Goal: Navigation & Orientation: Find specific page/section

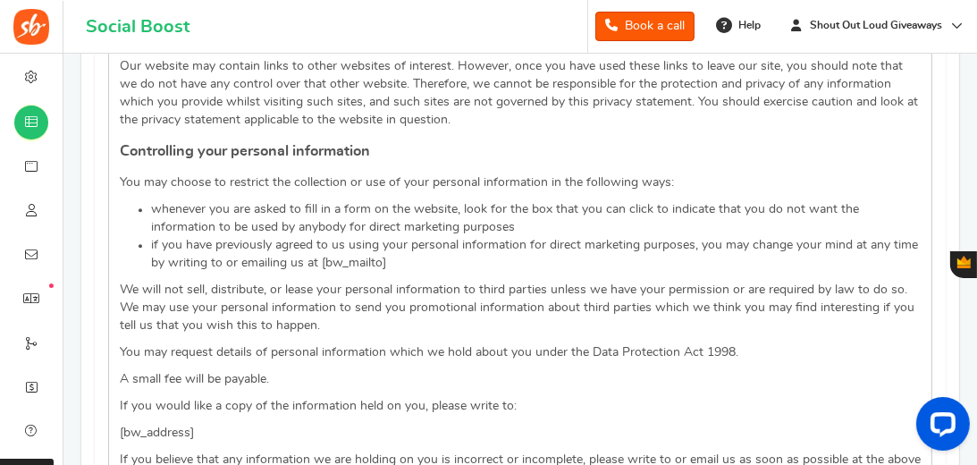
scroll to position [4586, 0]
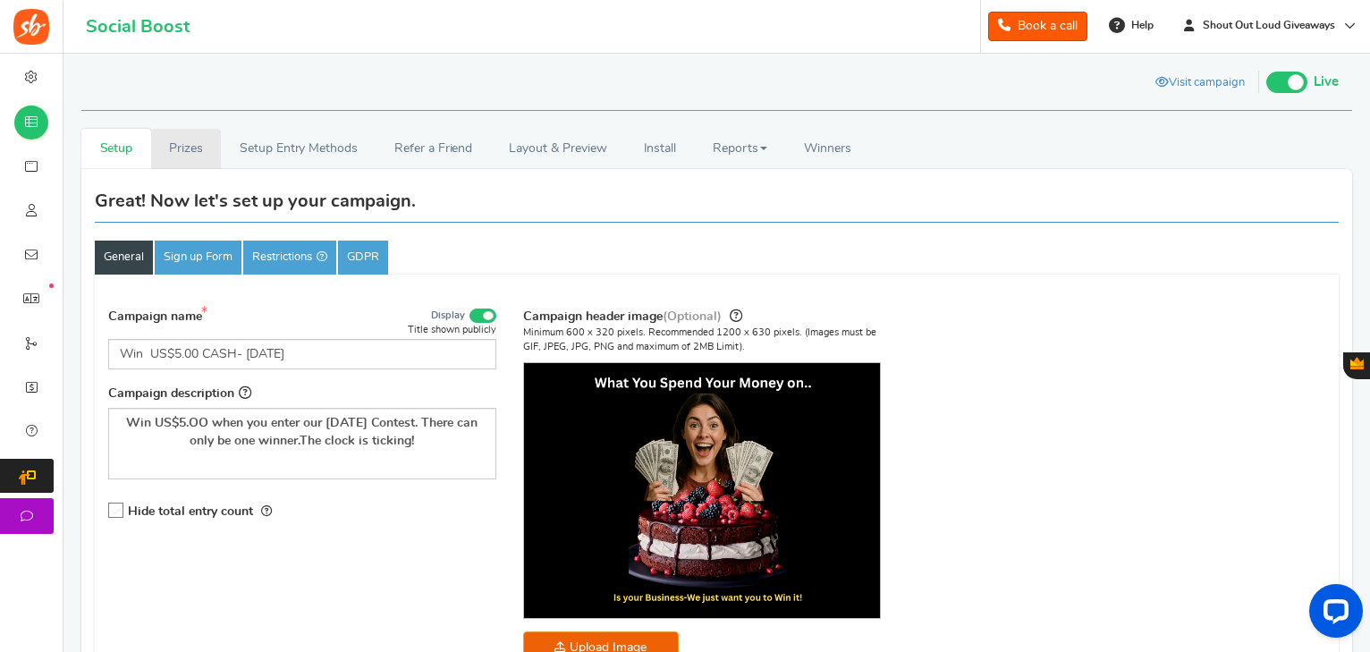
click at [185, 147] on link "Prizes" at bounding box center [186, 149] width 71 height 40
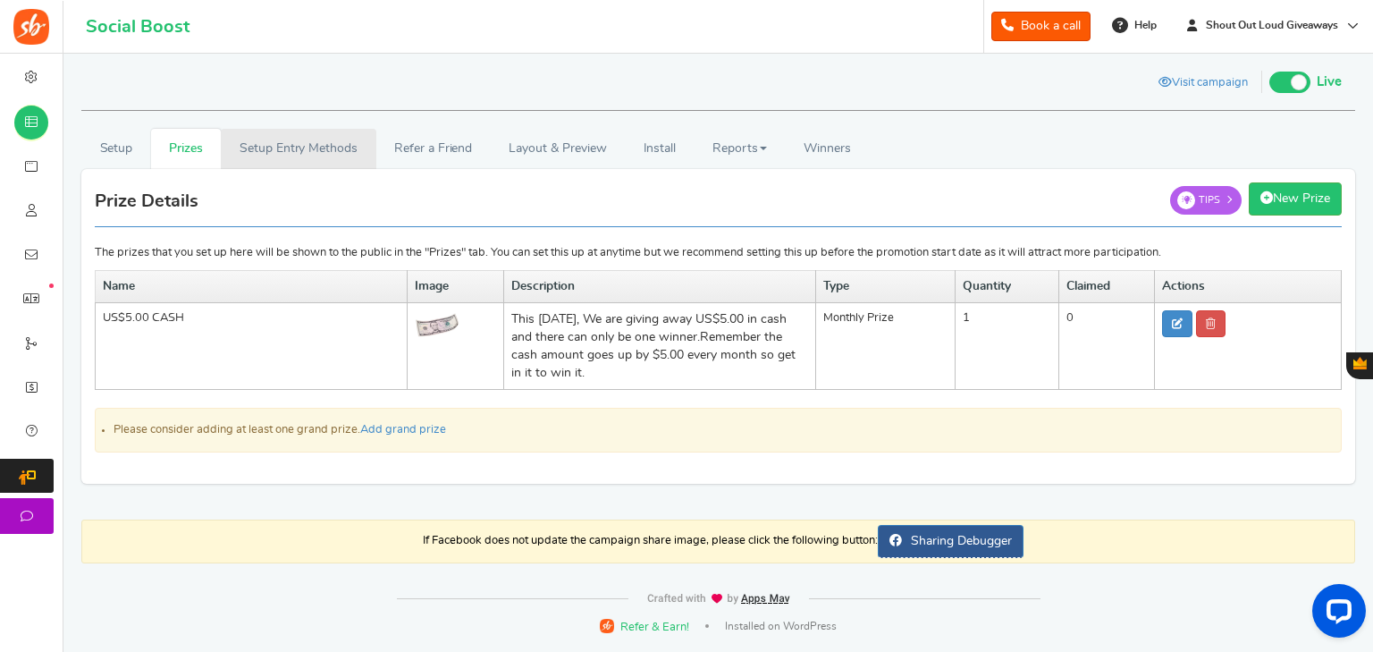
click at [340, 143] on link "Setup Entry Methods" at bounding box center [298, 149] width 155 height 40
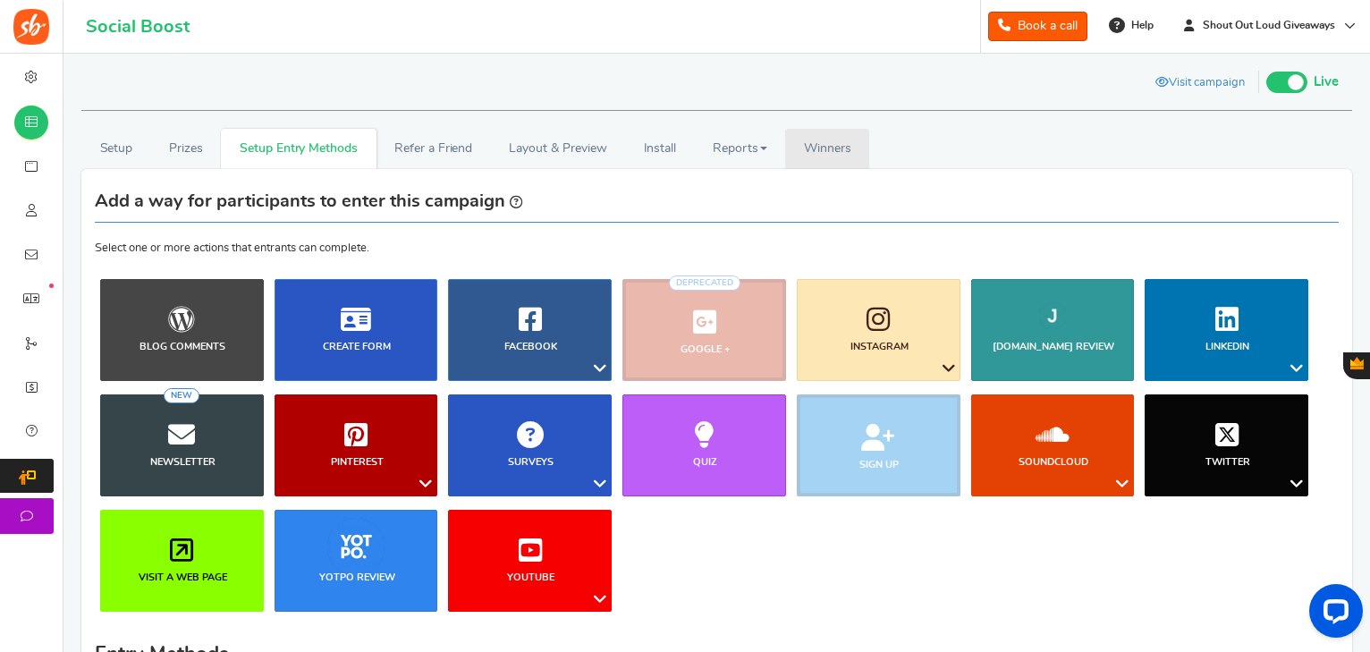
click at [840, 142] on span "Winners" at bounding box center [827, 148] width 47 height 13
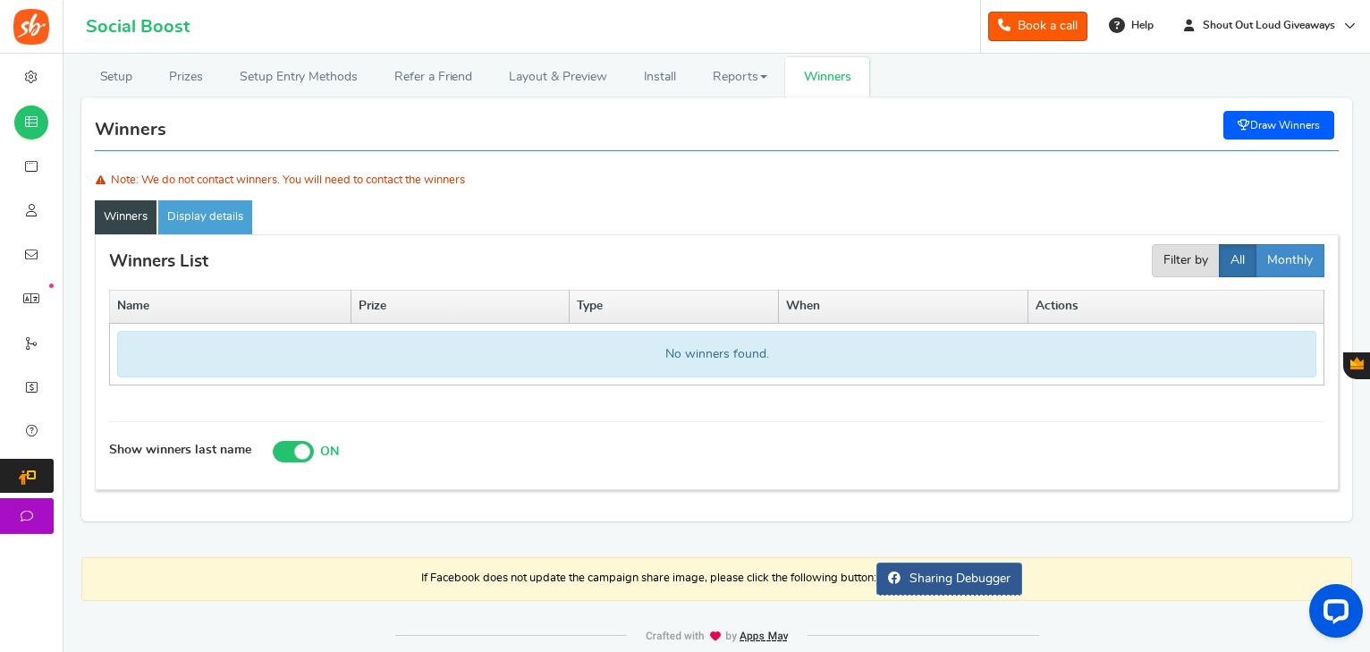
scroll to position [103, 0]
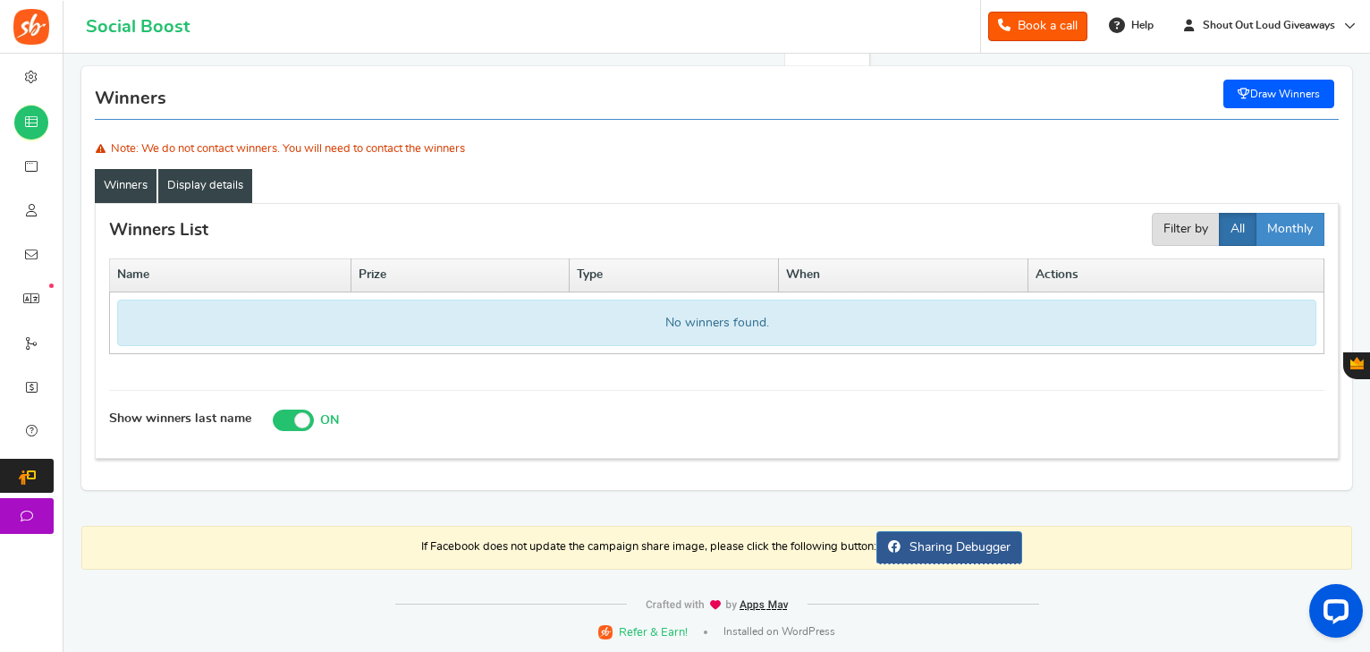
click at [198, 182] on link "Display details" at bounding box center [205, 186] width 94 height 34
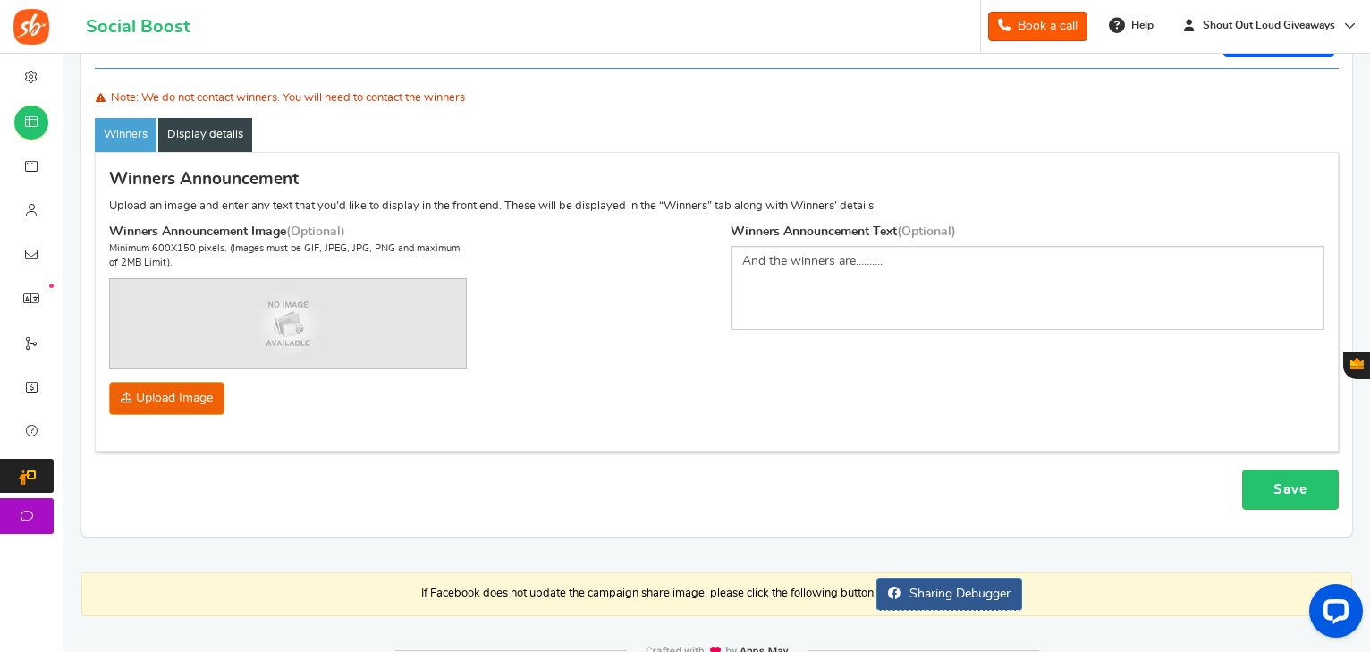
scroll to position [129, 0]
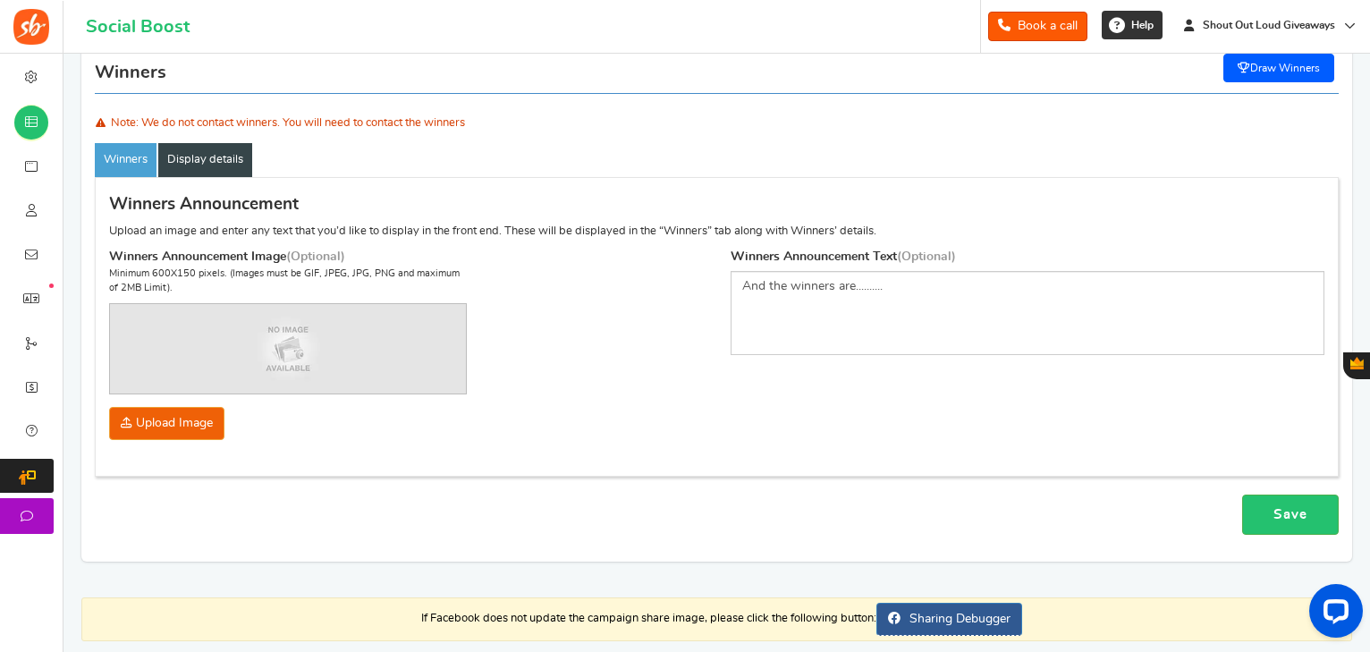
click at [980, 21] on span "Help" at bounding box center [1139, 25] width 27 height 15
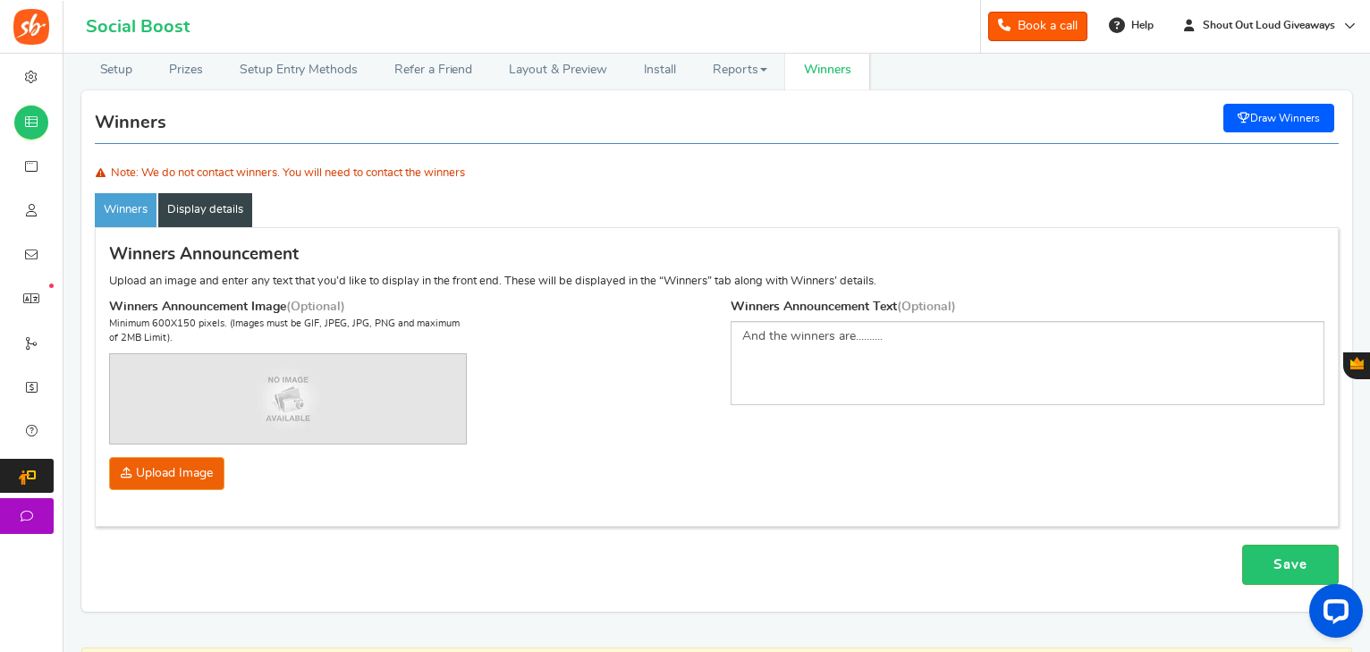
scroll to position [0, 0]
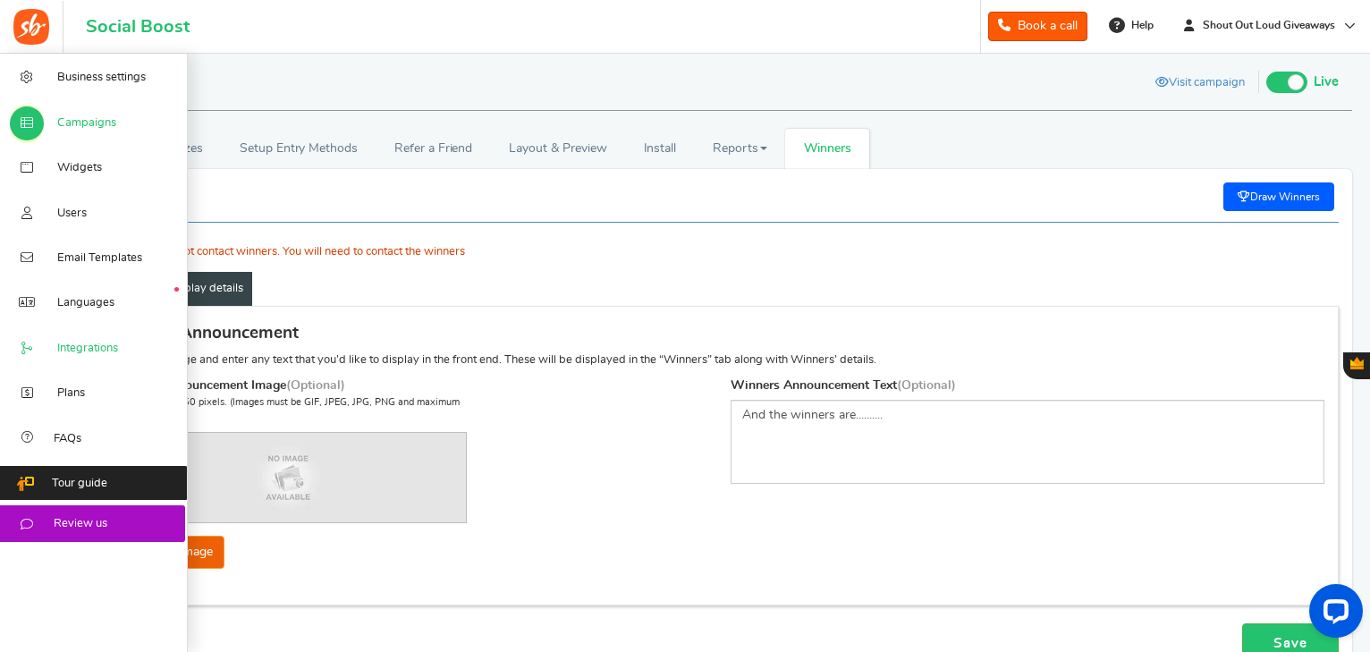
click at [88, 349] on span "Integrations" at bounding box center [87, 349] width 61 height 16
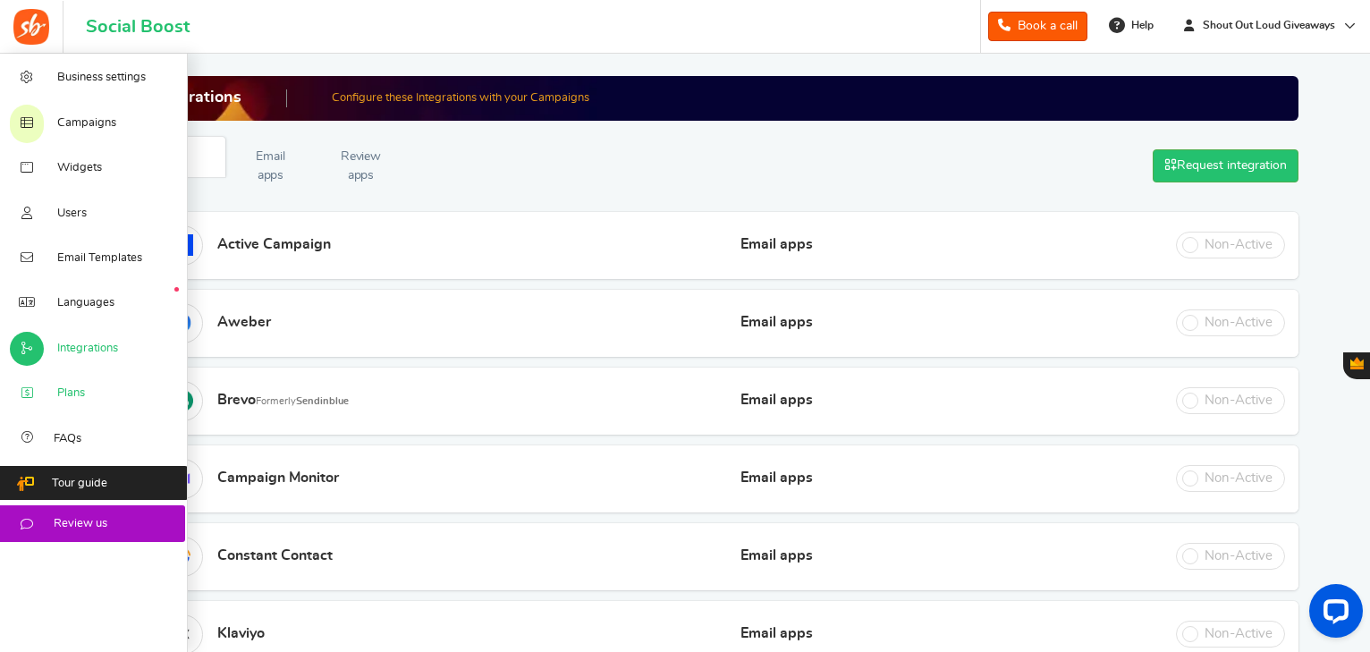
click at [64, 392] on span "Plans" at bounding box center [71, 393] width 28 height 16
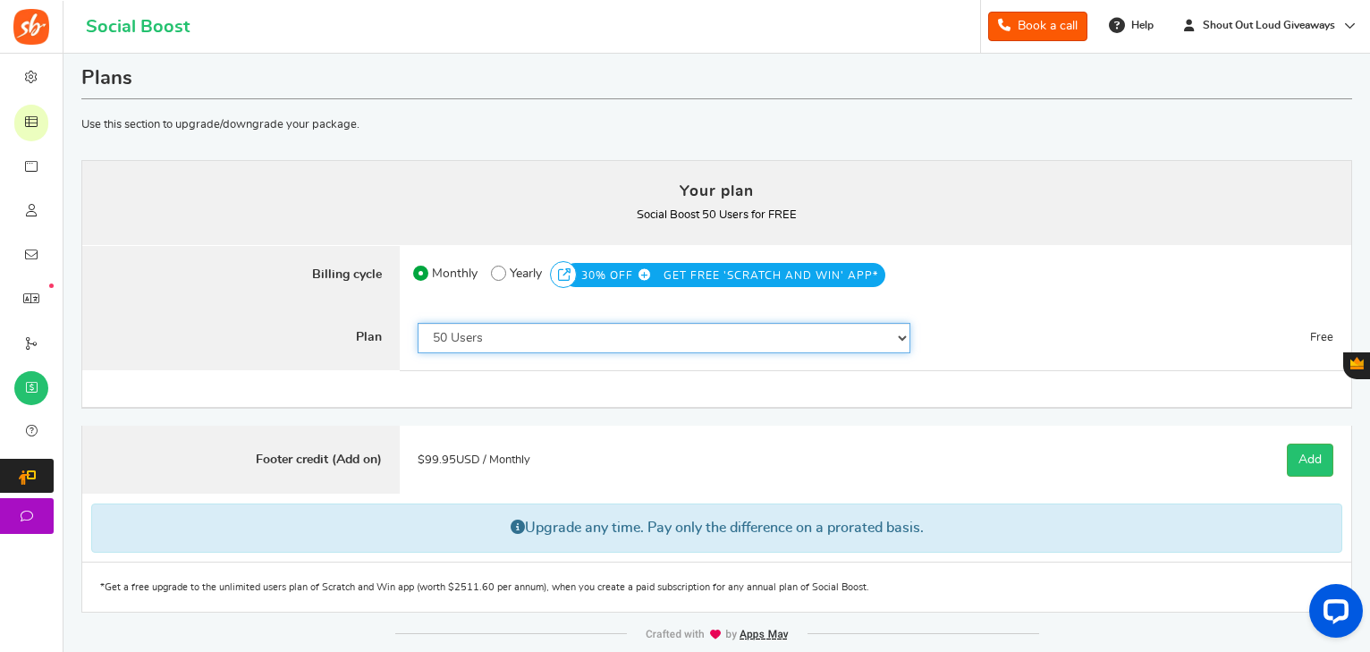
click at [907, 334] on select "50 Users 500 Users 2000 Users 5000 Users 10000 Users 15000 Users 25000 Users En…" at bounding box center [663, 338] width 493 height 30
click at [898, 335] on select "50 Users 500 Users 2000 Users 5000 Users 10000 Users 15000 Users 25000 Users En…" at bounding box center [663, 338] width 493 height 30
click at [902, 336] on select "50 Users 500 Users 2000 Users 5000 Users 10000 Users 15000 Users 25000 Users En…" at bounding box center [663, 338] width 493 height 30
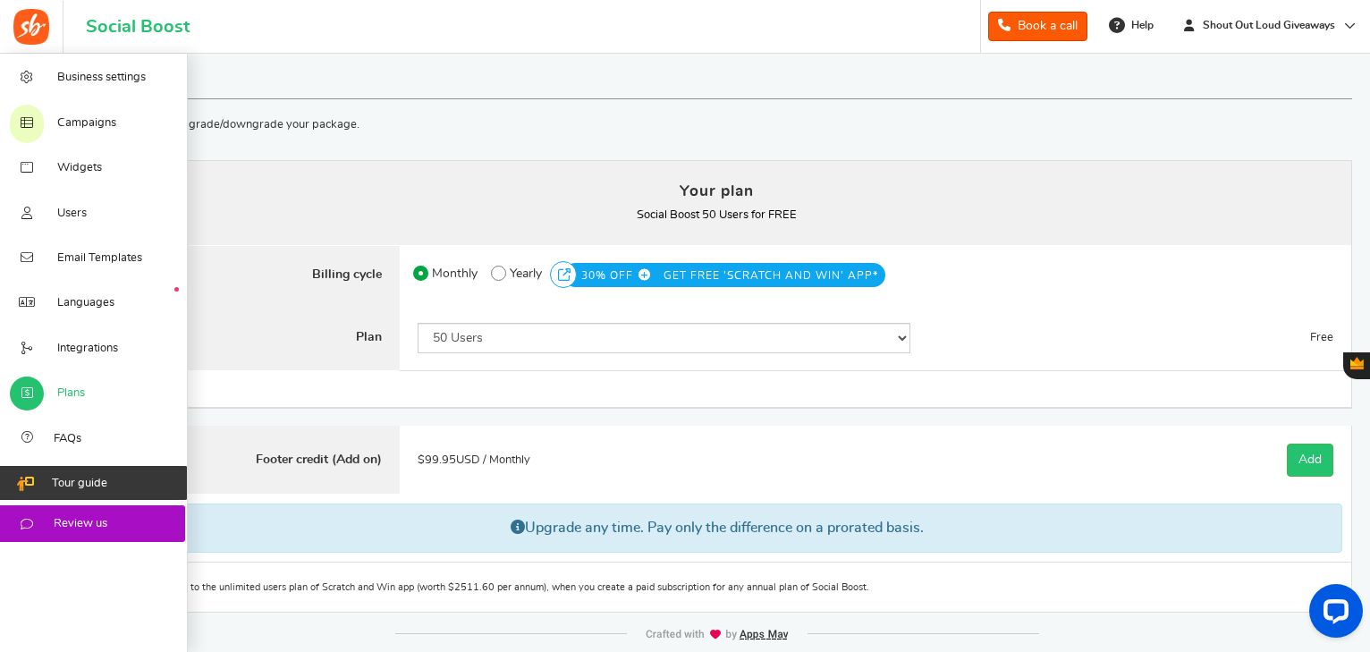
click at [83, 464] on span "Tour guide" at bounding box center [79, 484] width 55 height 16
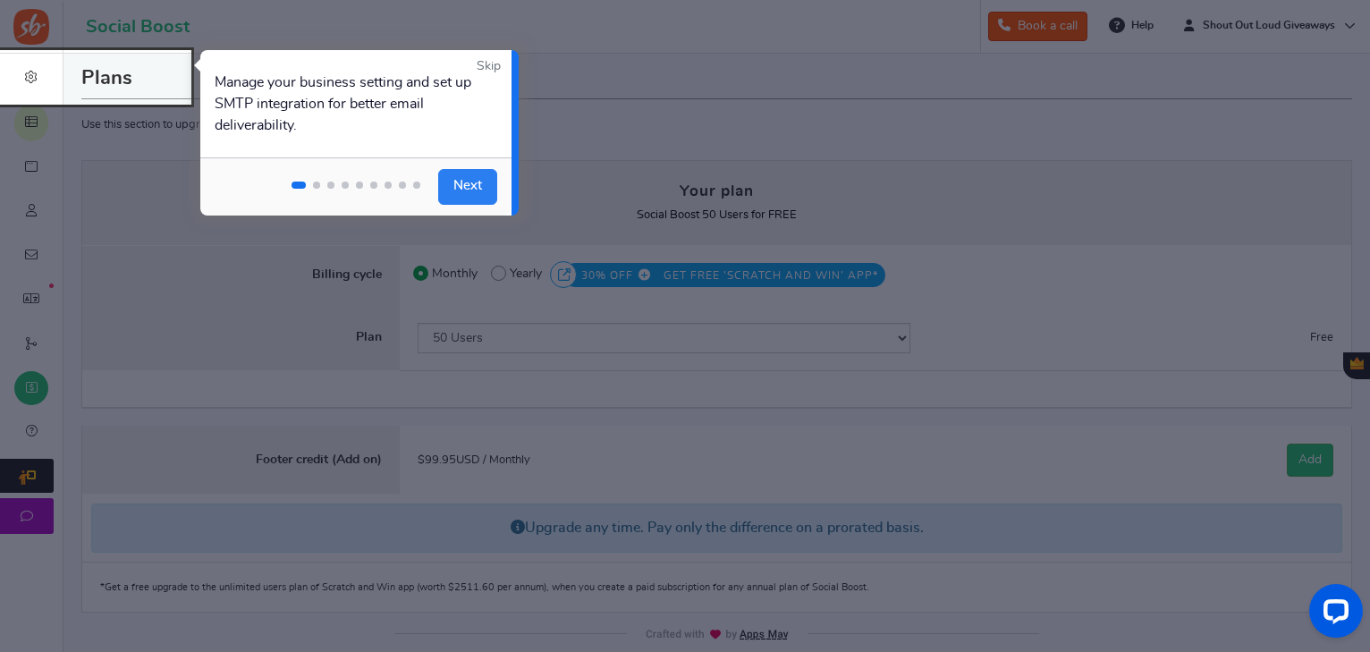
click at [467, 190] on link "Next" at bounding box center [467, 187] width 59 height 36
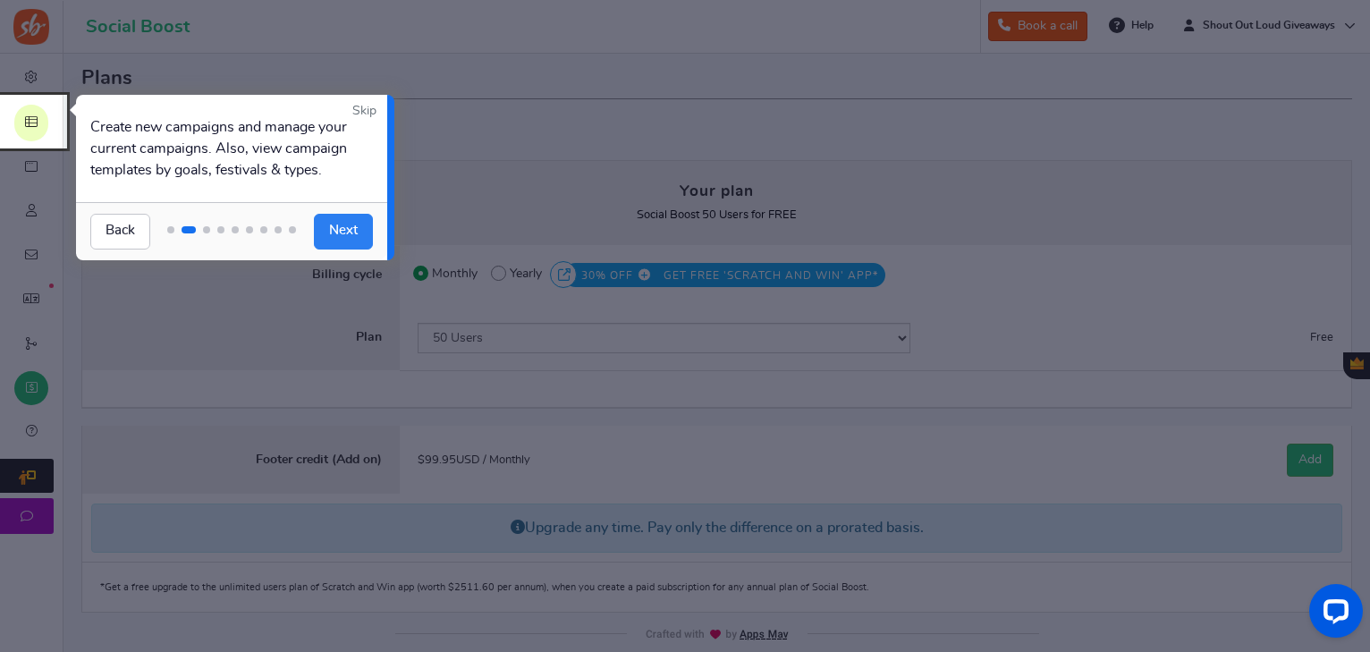
click at [349, 229] on link "Next" at bounding box center [343, 232] width 59 height 36
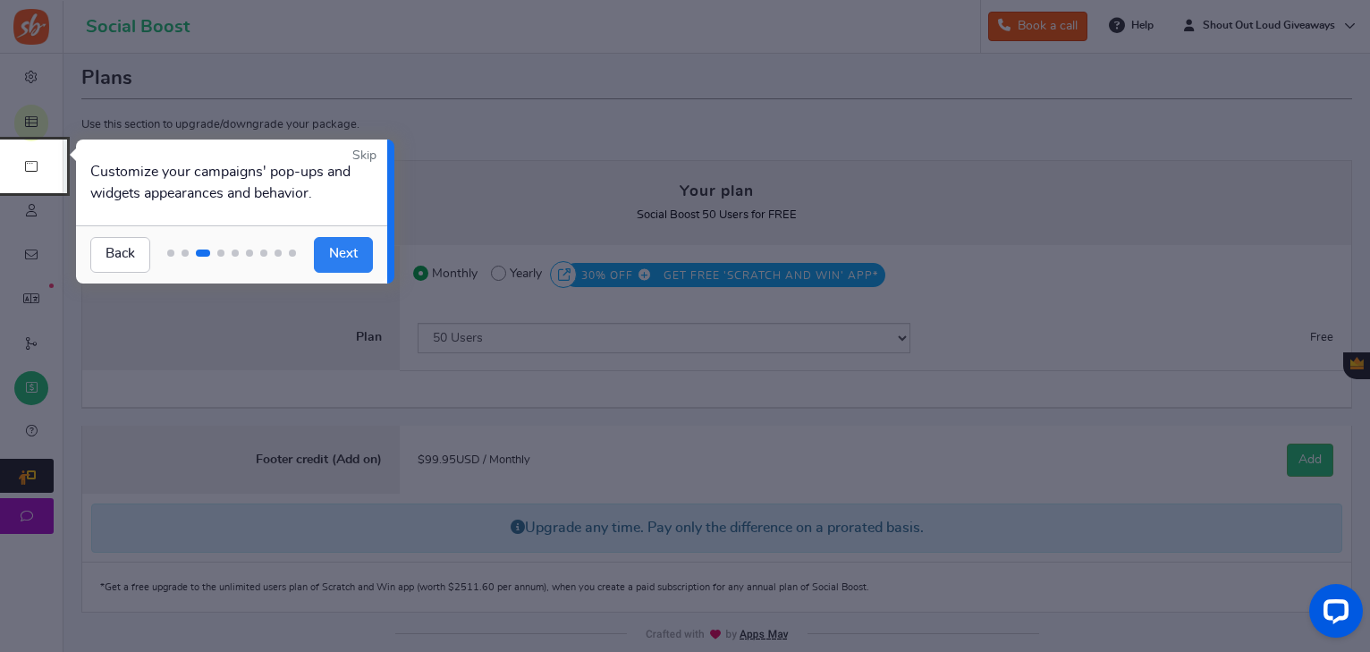
click at [333, 257] on link "Next" at bounding box center [343, 255] width 59 height 36
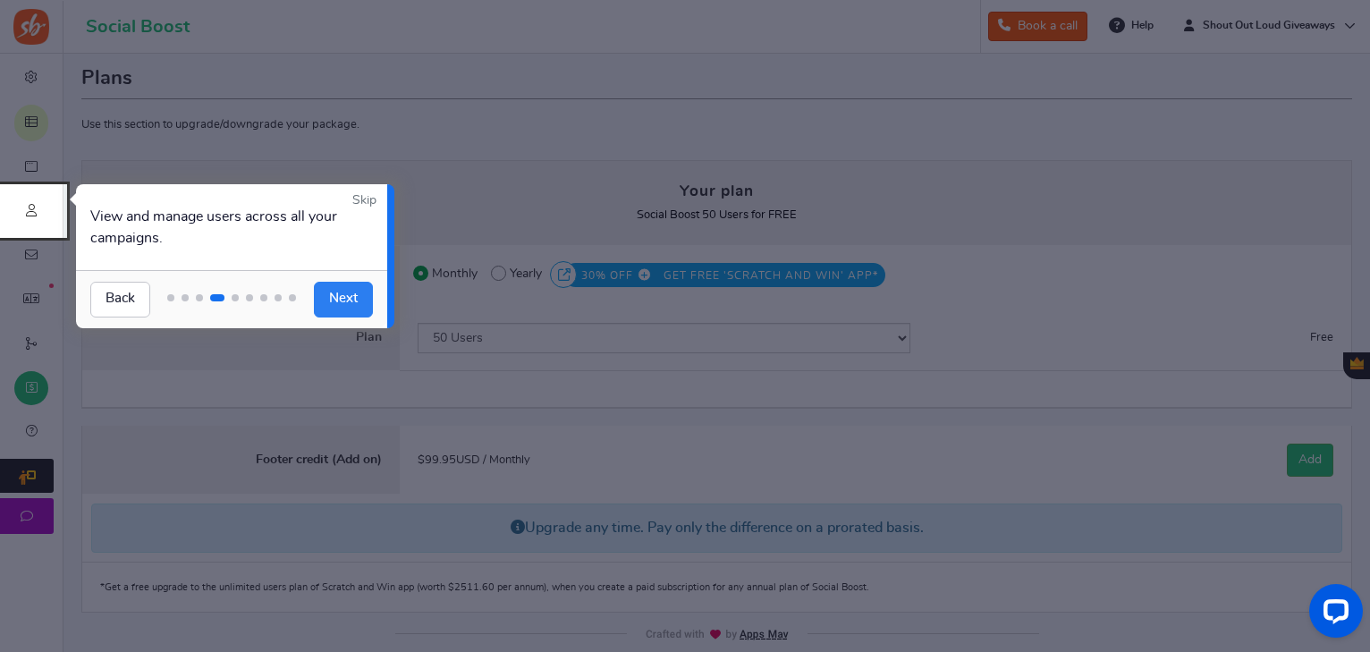
click at [335, 297] on link "Next" at bounding box center [343, 300] width 59 height 36
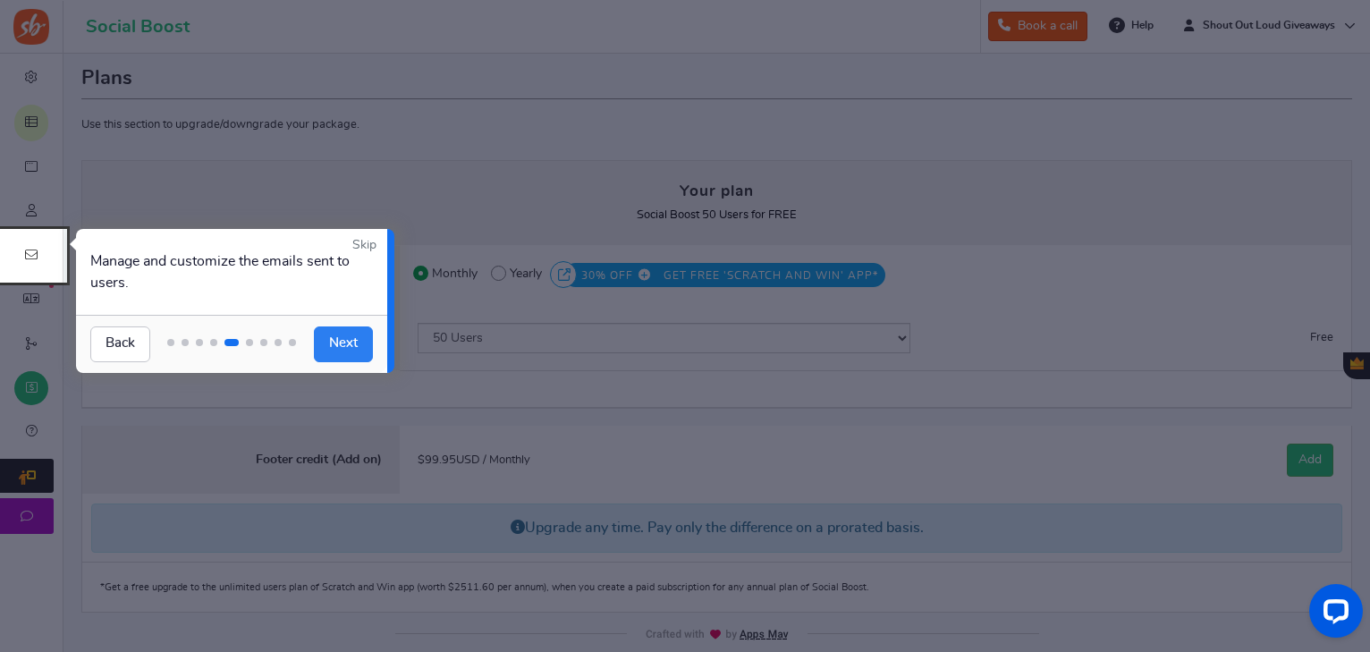
click at [346, 338] on link "Next" at bounding box center [343, 344] width 59 height 36
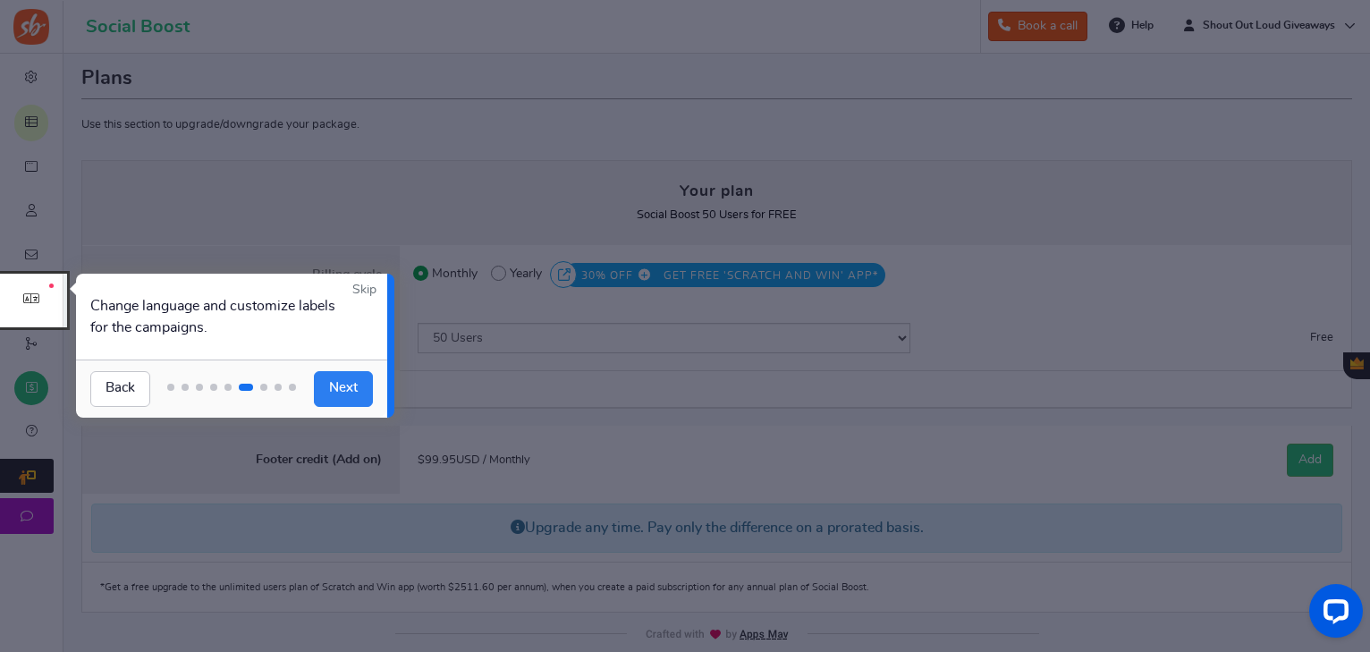
click at [340, 390] on link "Next" at bounding box center [343, 389] width 59 height 36
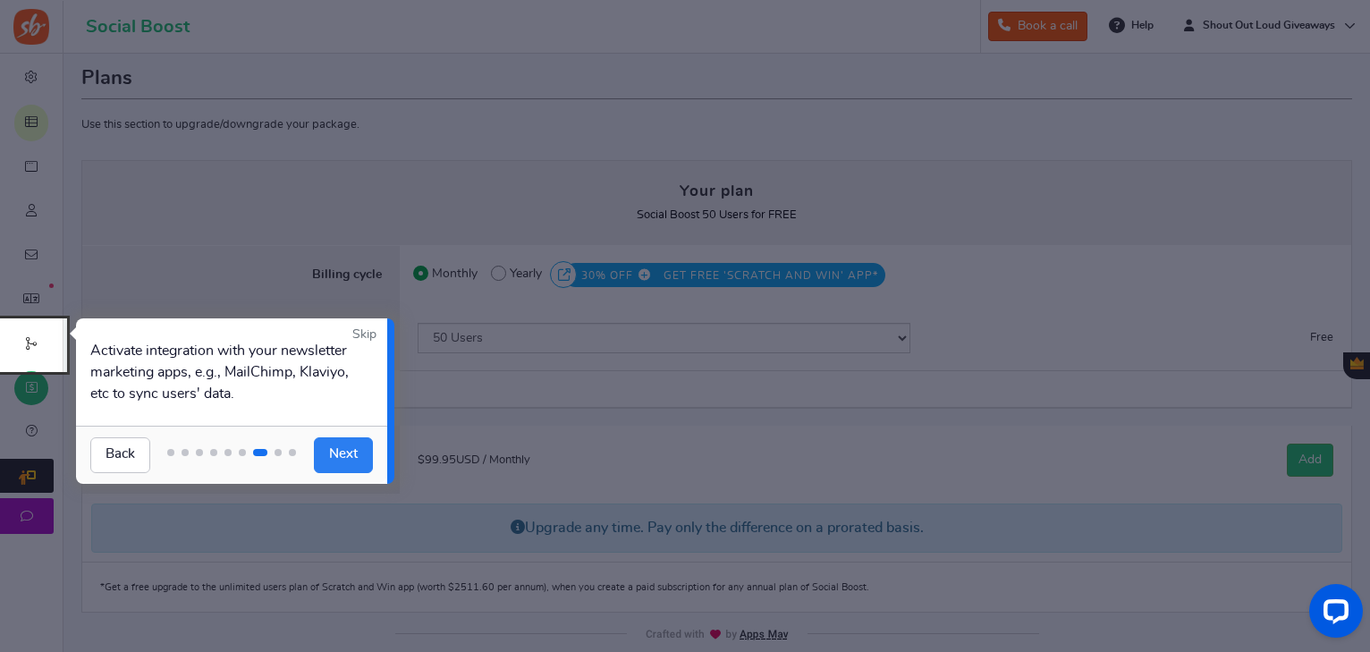
click at [350, 448] on link "Next" at bounding box center [343, 455] width 59 height 36
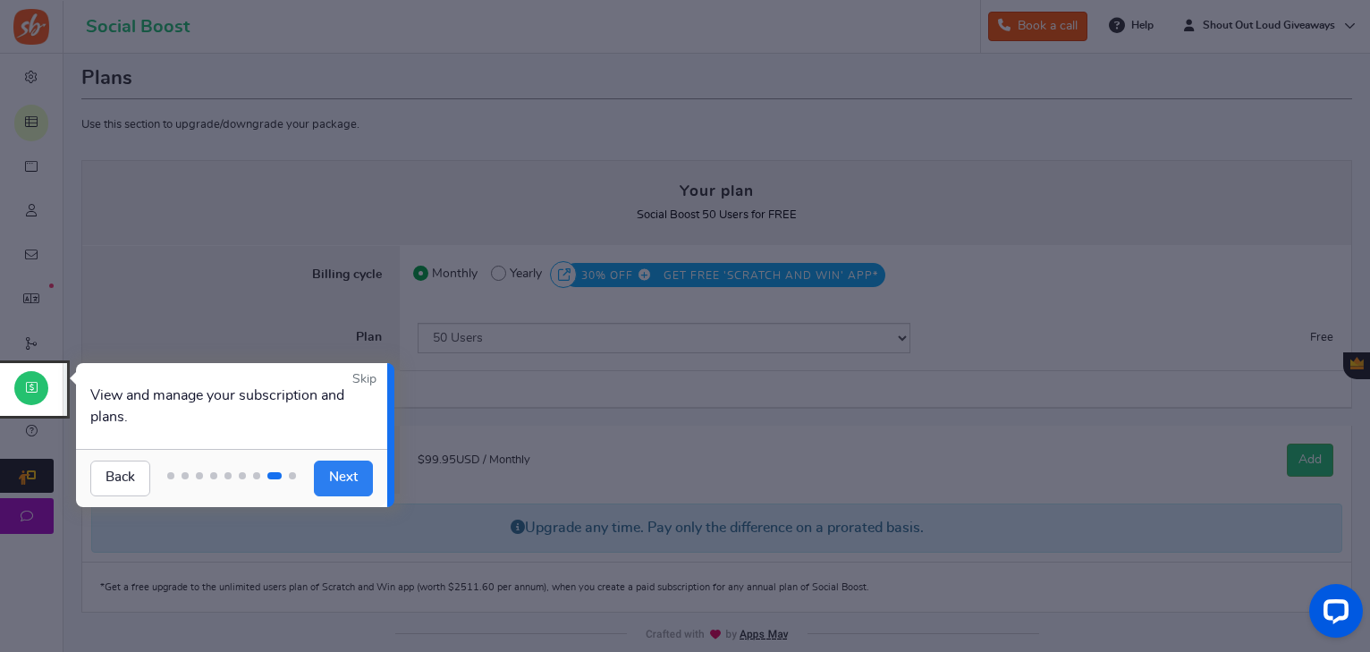
click at [350, 464] on link "Next" at bounding box center [343, 478] width 59 height 36
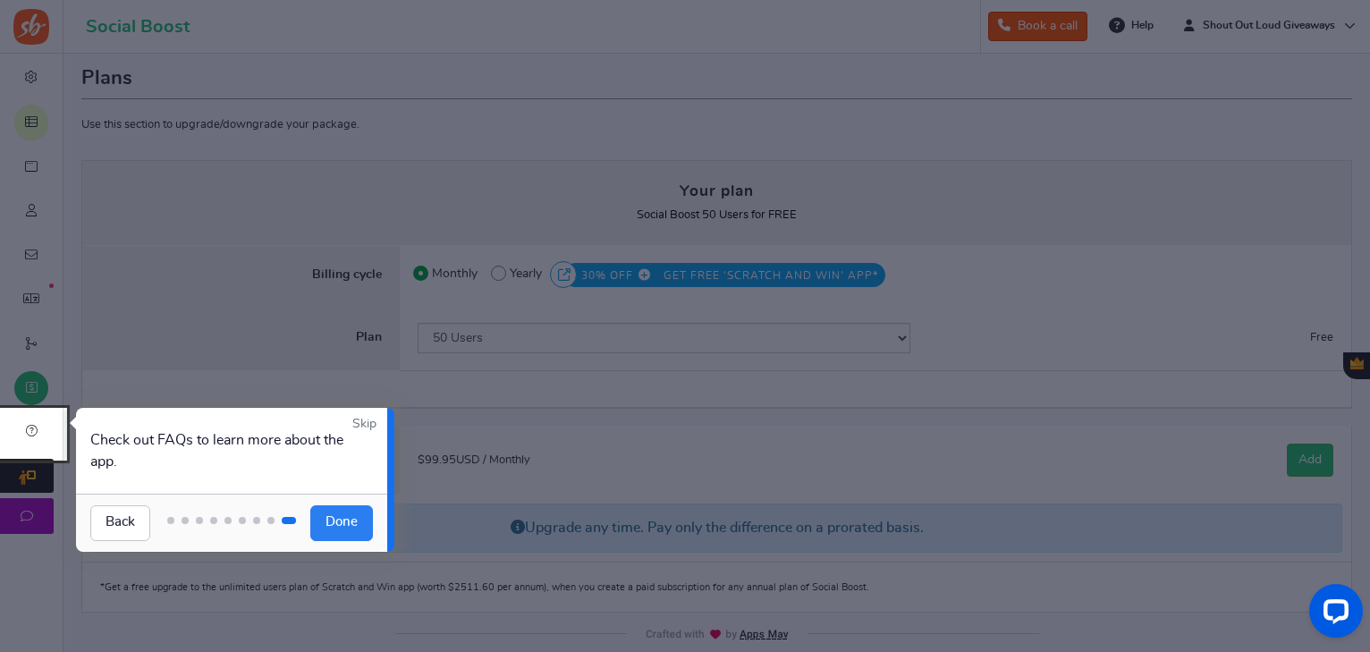
click at [345, 464] on link "Done" at bounding box center [341, 523] width 63 height 36
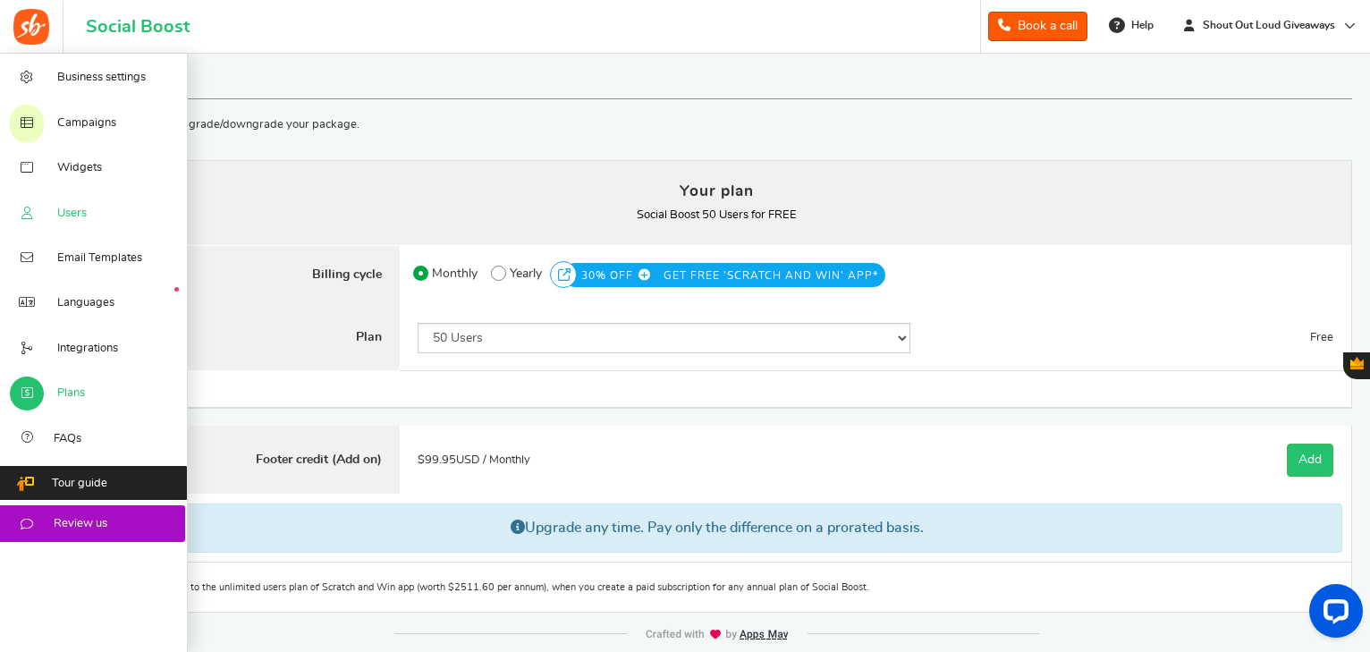
click at [72, 210] on span "Users" at bounding box center [72, 214] width 30 height 16
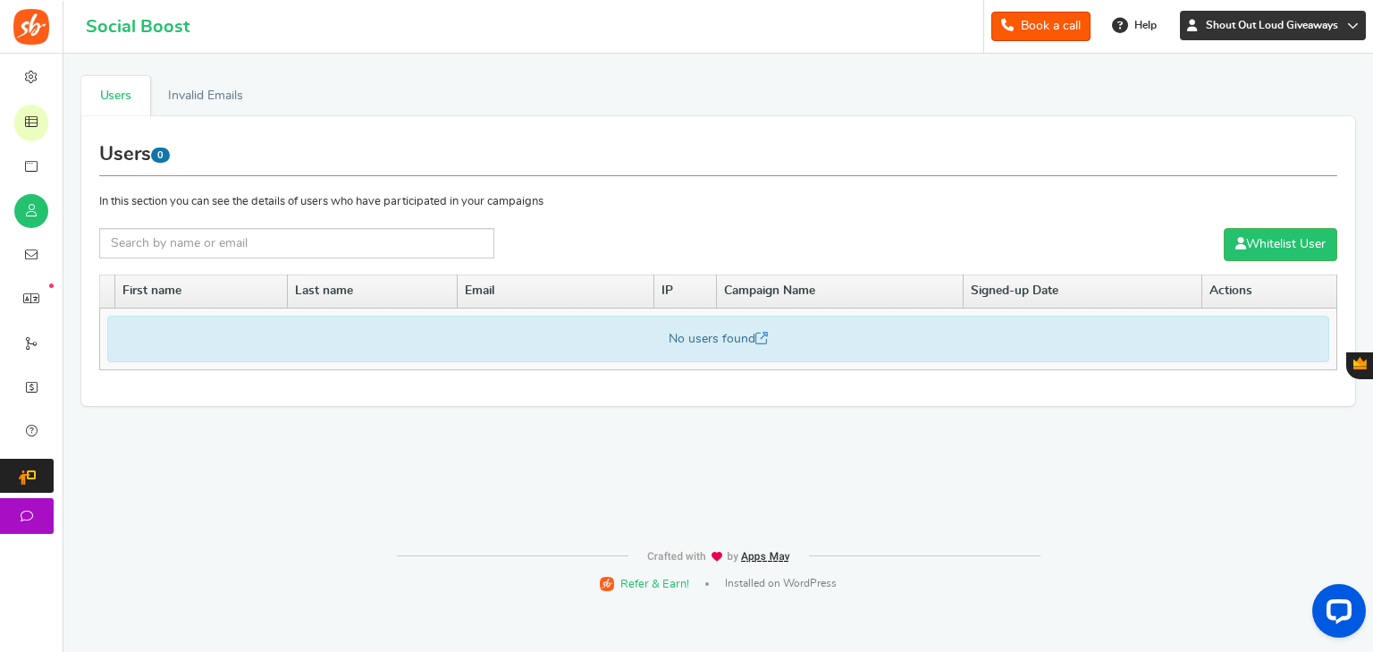
click at [980, 23] on icon at bounding box center [1353, 26] width 12 height 12
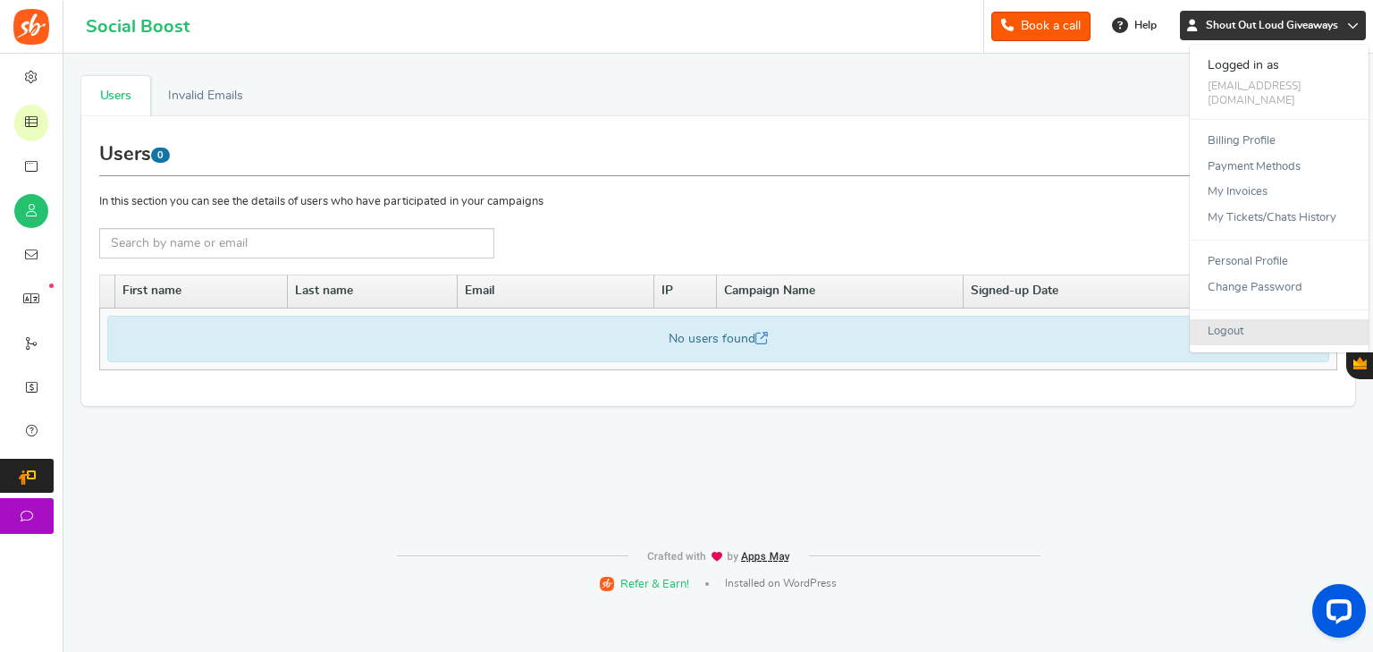
click at [980, 319] on link "Logout" at bounding box center [1279, 332] width 179 height 26
